Goal: Find specific page/section: Find specific page/section

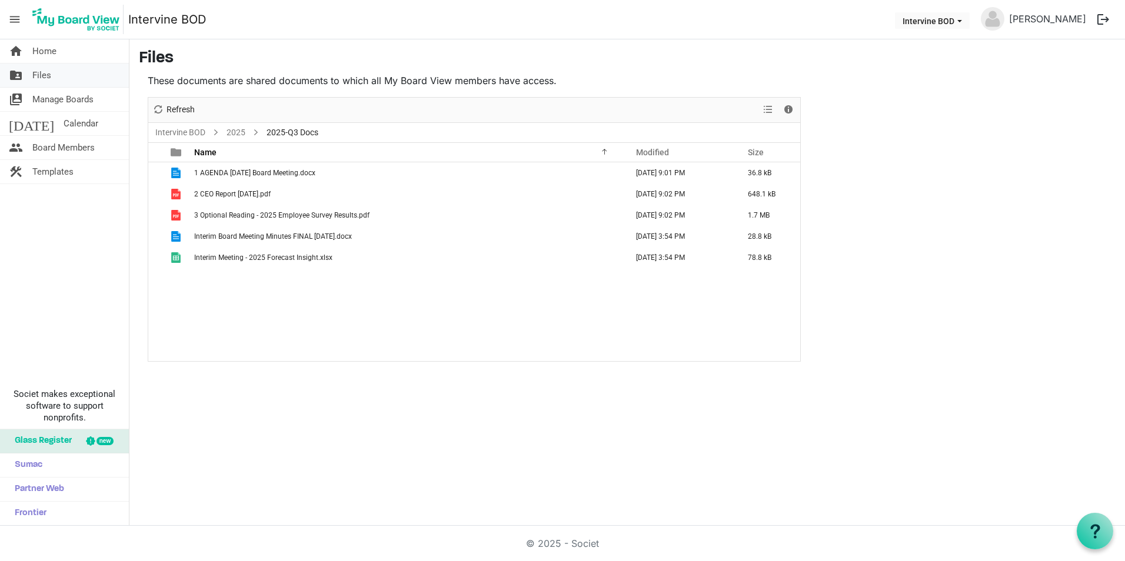
click at [35, 76] on span "Files" at bounding box center [41, 76] width 19 height 24
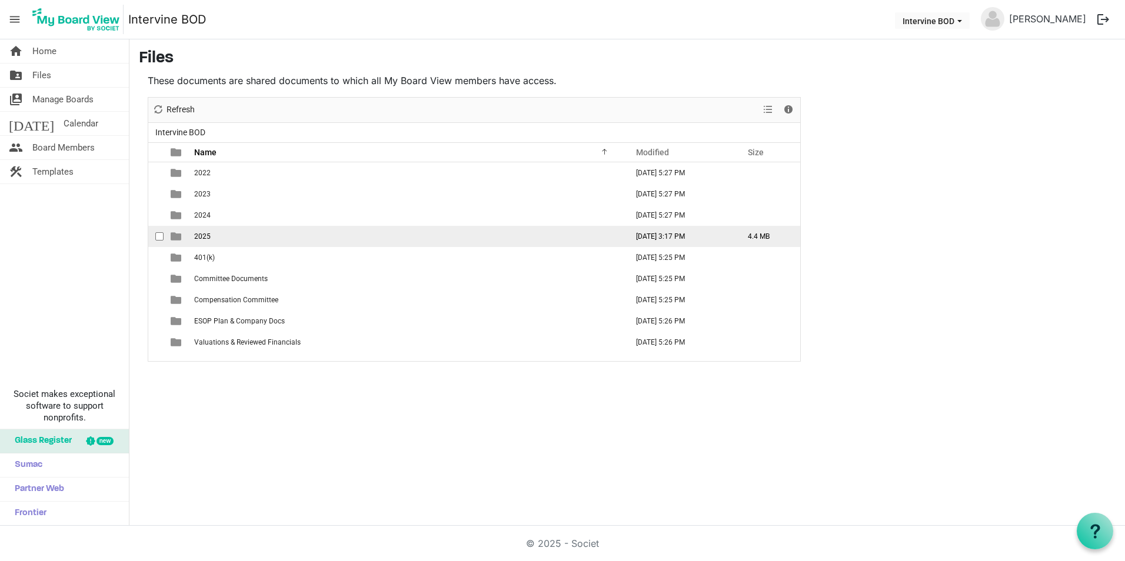
click at [200, 232] on span "2025" at bounding box center [202, 236] width 16 height 8
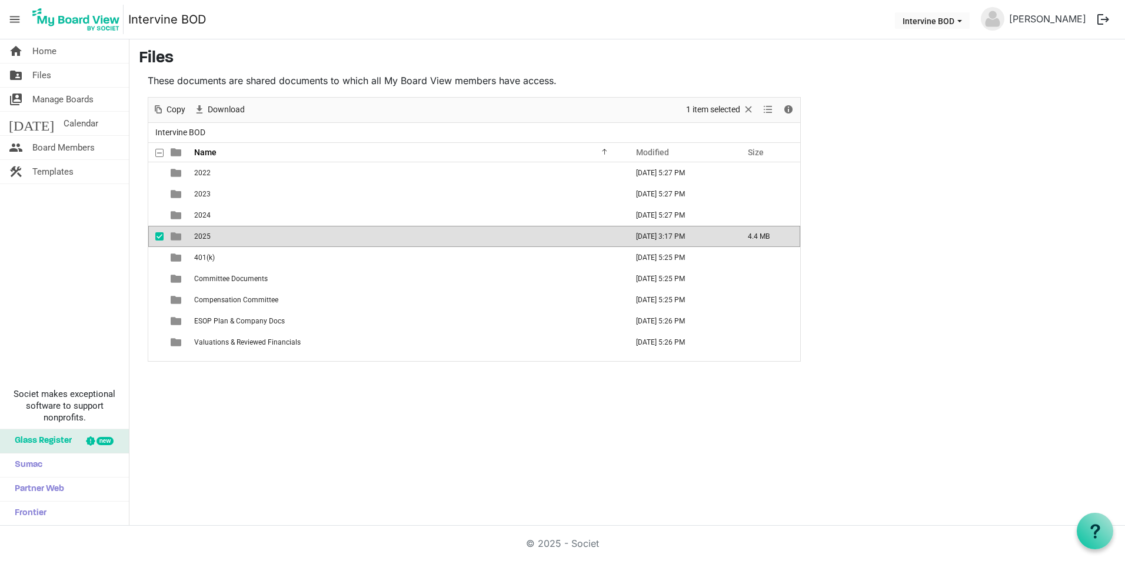
click at [197, 235] on span "2025" at bounding box center [202, 236] width 16 height 8
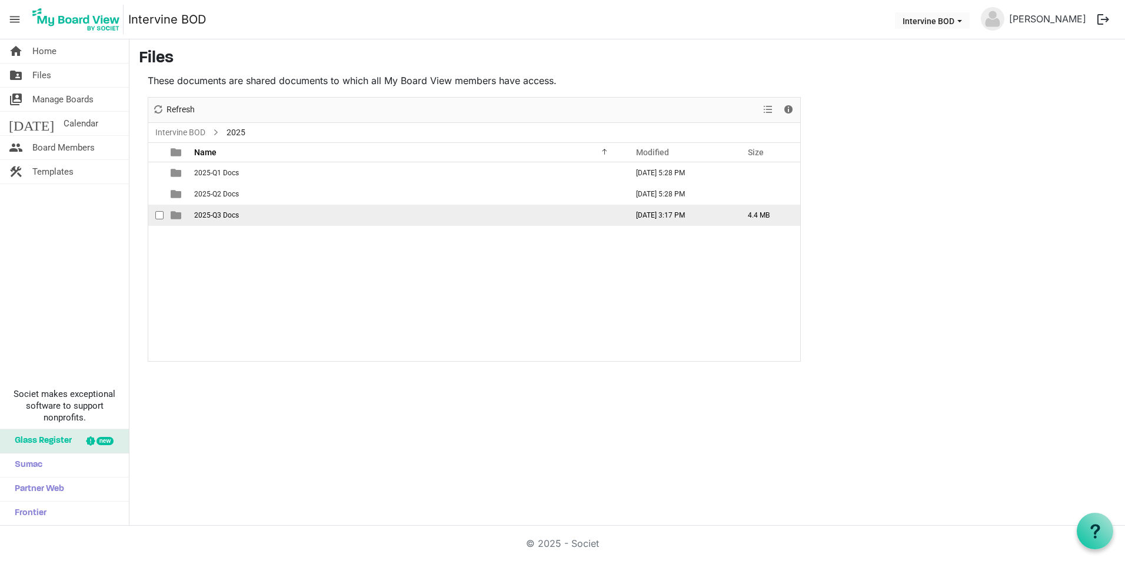
click at [205, 216] on span "2025-Q3 Docs" at bounding box center [216, 215] width 45 height 8
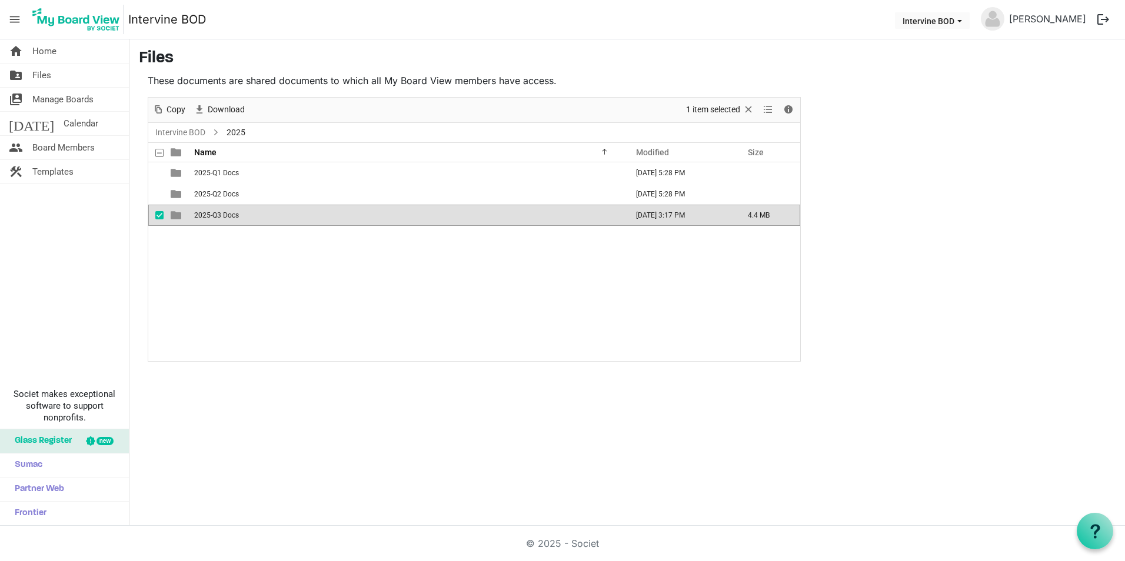
click at [205, 216] on span "2025-Q3 Docs" at bounding box center [216, 215] width 45 height 8
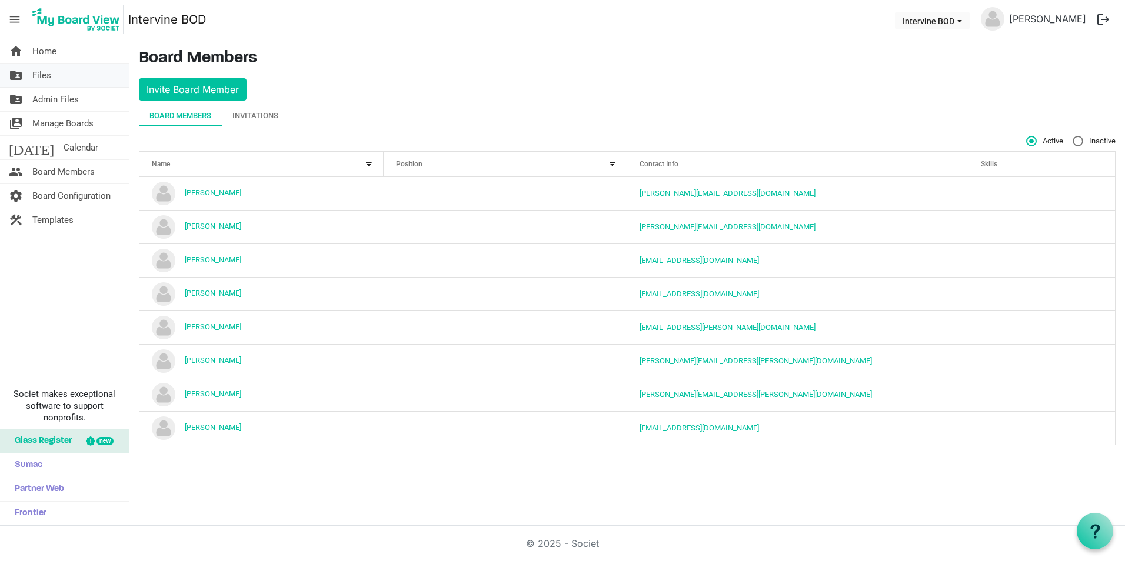
click at [35, 78] on span "Files" at bounding box center [41, 76] width 19 height 24
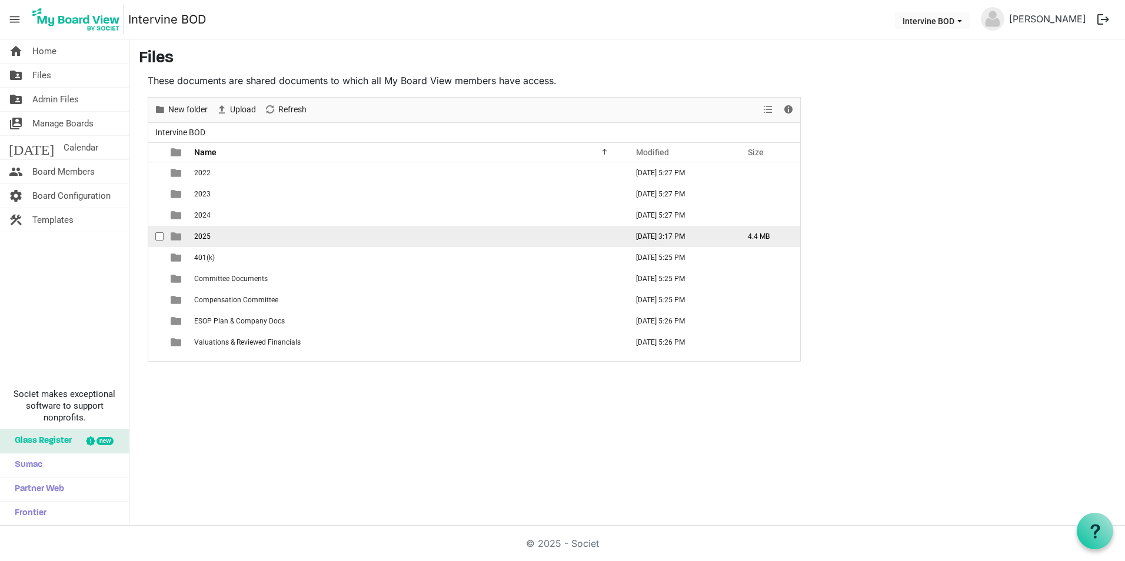
click at [202, 236] on span "2025" at bounding box center [202, 236] width 16 height 8
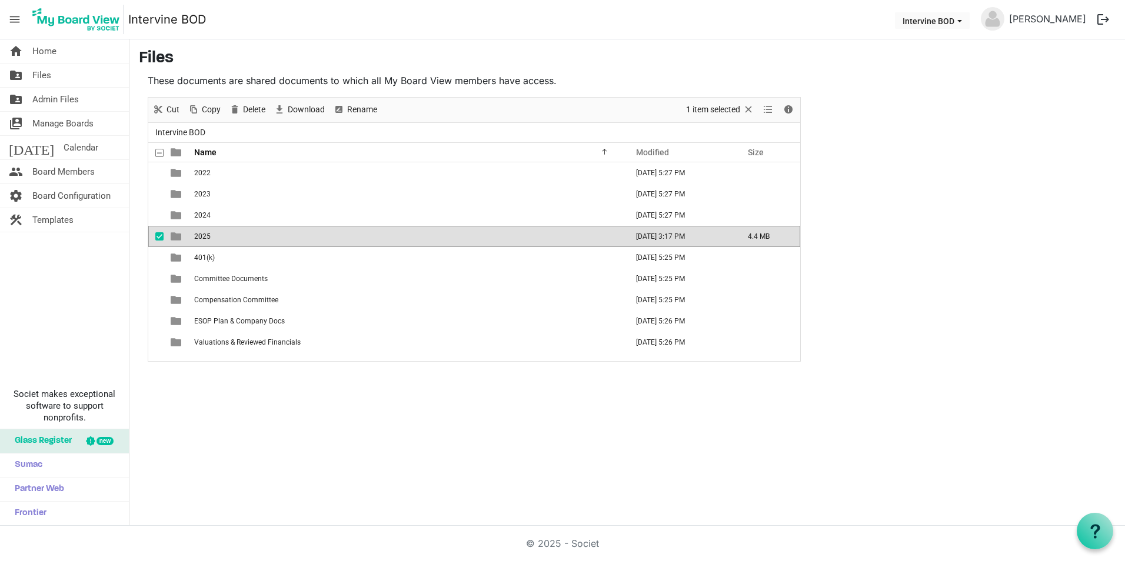
click at [201, 234] on span "2025" at bounding box center [202, 236] width 16 height 8
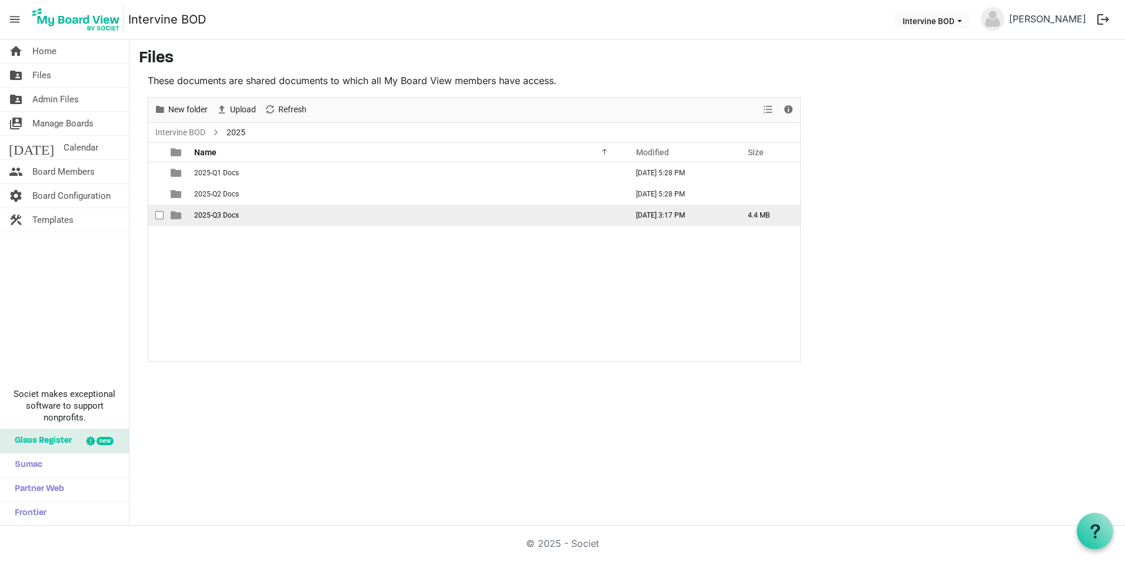
click at [203, 213] on span "2025-Q3 Docs" at bounding box center [216, 215] width 45 height 8
